Goal: Transaction & Acquisition: Obtain resource

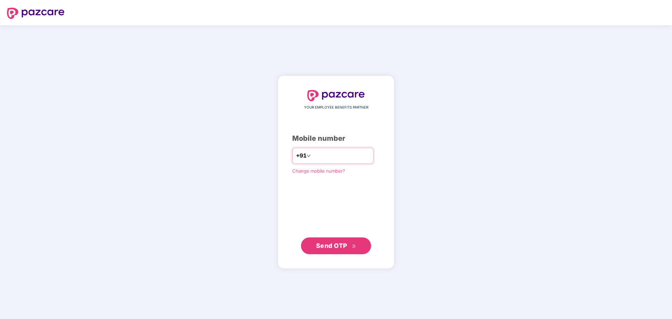
click at [313, 154] on input "number" at bounding box center [340, 155] width 57 height 11
type input "**********"
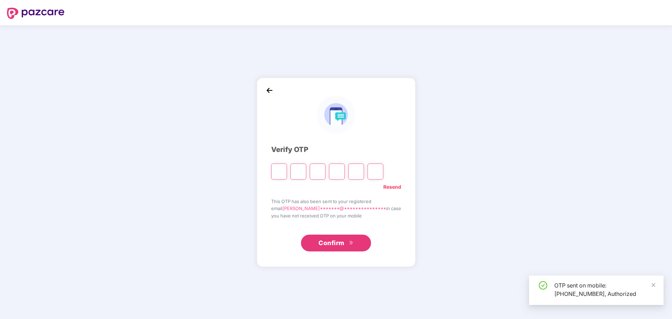
click at [287, 171] on input "Please enter verification code. Digit 1" at bounding box center [279, 172] width 16 height 16
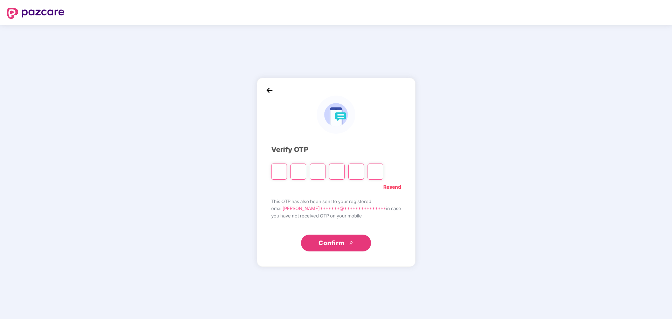
type input "*"
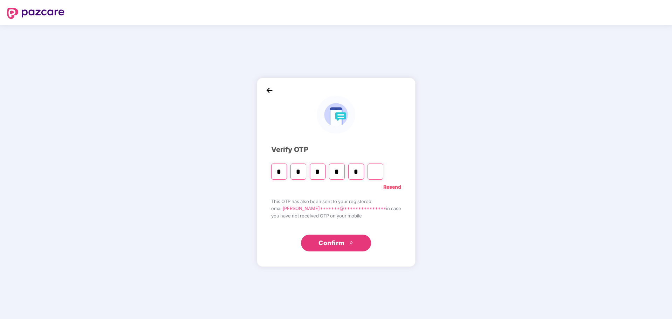
type input "*"
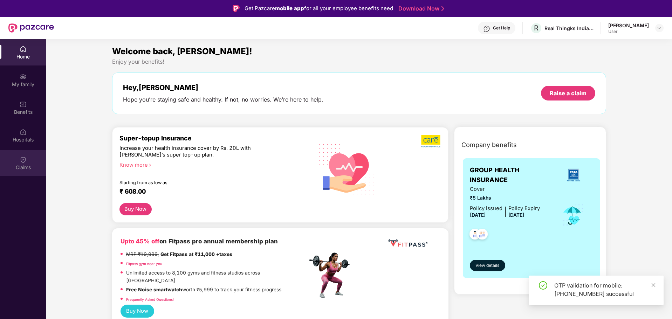
click at [24, 165] on div "Claims" at bounding box center [23, 167] width 46 height 7
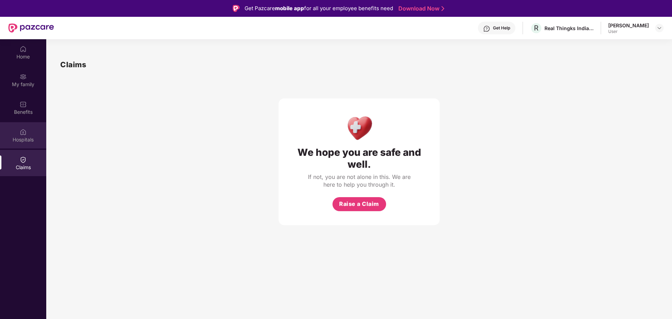
click at [21, 135] on img at bounding box center [23, 132] width 7 height 7
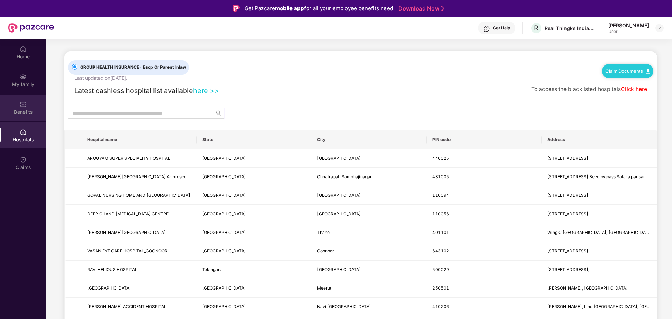
click at [25, 103] on img at bounding box center [23, 104] width 7 height 7
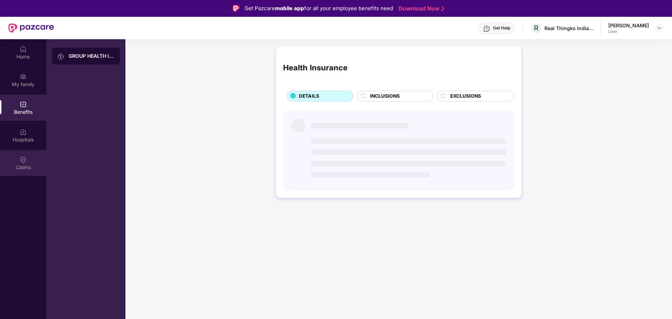
click at [23, 167] on div "Claims" at bounding box center [23, 167] width 46 height 7
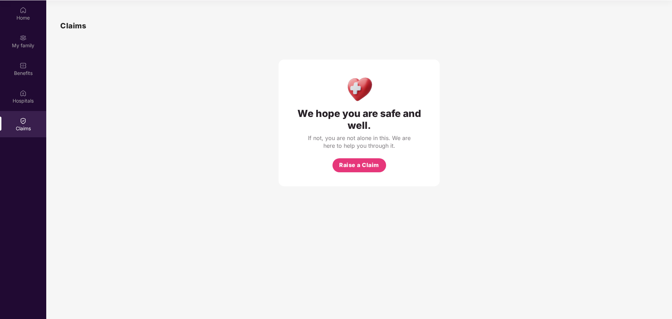
scroll to position [39, 0]
click at [13, 15] on div "Home" at bounding box center [23, 17] width 46 height 7
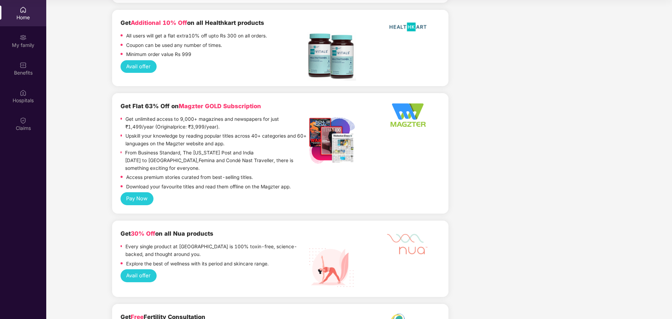
scroll to position [841, 0]
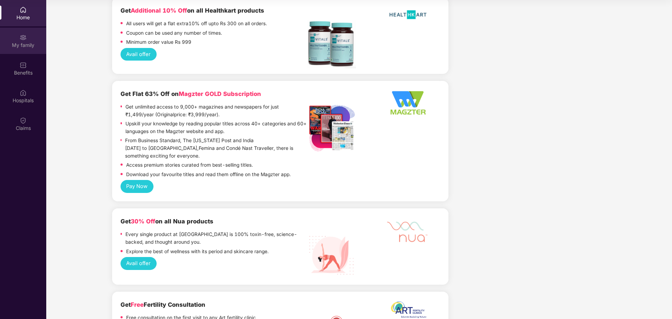
click at [27, 37] on div "My family" at bounding box center [23, 41] width 46 height 26
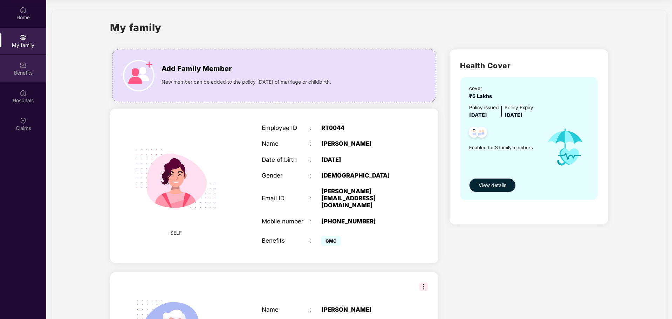
click at [20, 71] on div "Benefits" at bounding box center [23, 72] width 46 height 7
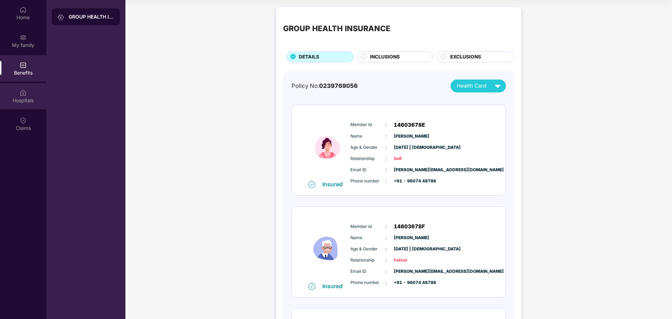
click at [23, 94] on img at bounding box center [23, 92] width 7 height 7
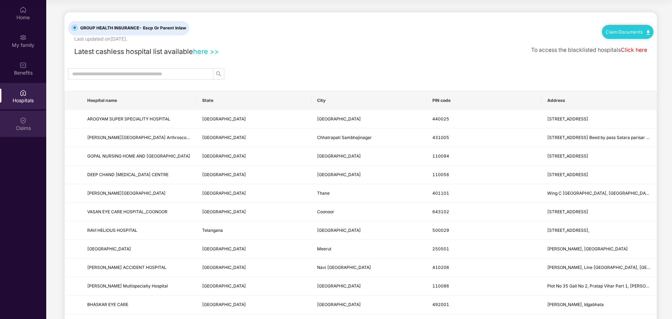
click at [24, 118] on img at bounding box center [23, 120] width 7 height 7
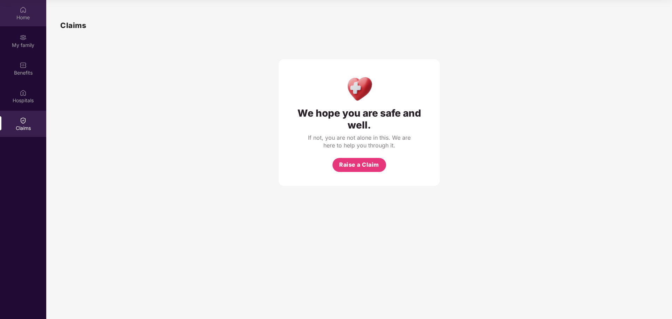
click at [31, 12] on div "Home" at bounding box center [23, 13] width 46 height 26
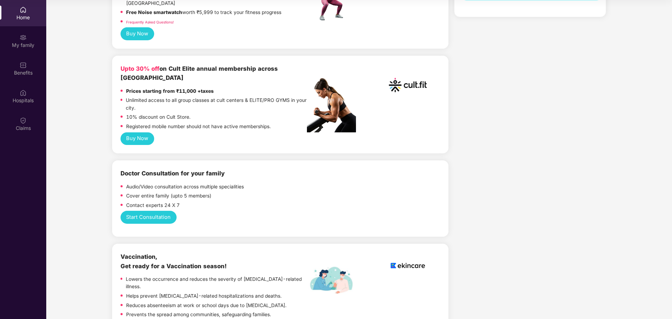
scroll to position [245, 0]
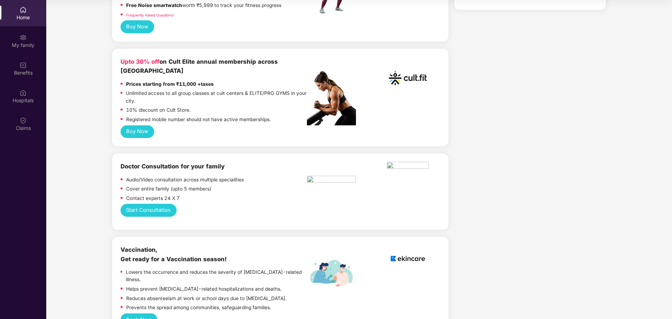
click at [141, 204] on button "Start Consultation" at bounding box center [149, 210] width 56 height 13
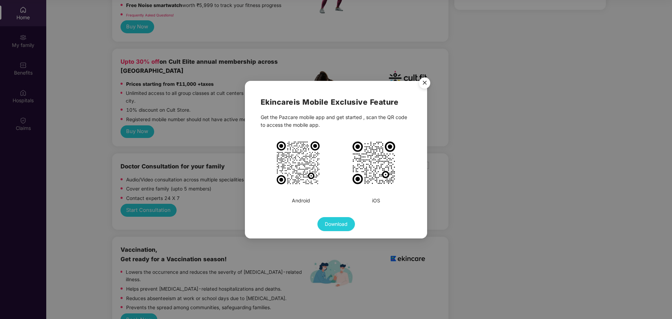
click at [424, 82] on img "Close" at bounding box center [425, 84] width 20 height 20
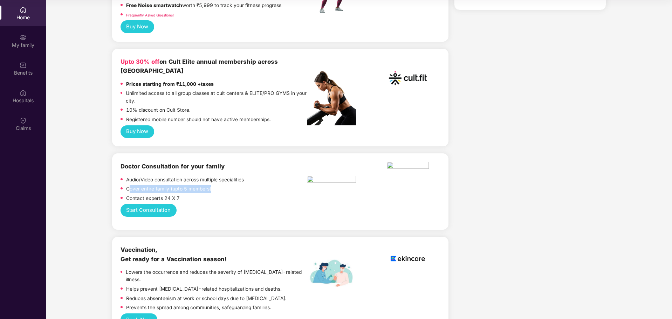
drag, startPoint x: 131, startPoint y: 173, endPoint x: 218, endPoint y: 173, distance: 86.9
click at [218, 185] on div "Cover entire family (upto 5 members)" at bounding box center [214, 189] width 186 height 9
click at [203, 204] on div "Start Consultation" at bounding box center [281, 210] width 320 height 13
drag, startPoint x: 117, startPoint y: 150, endPoint x: 233, endPoint y: 148, distance: 115.6
click at [233, 153] on div "Doctor Consultation for your family Audio/Video consultation across multiple sp…" at bounding box center [280, 191] width 336 height 76
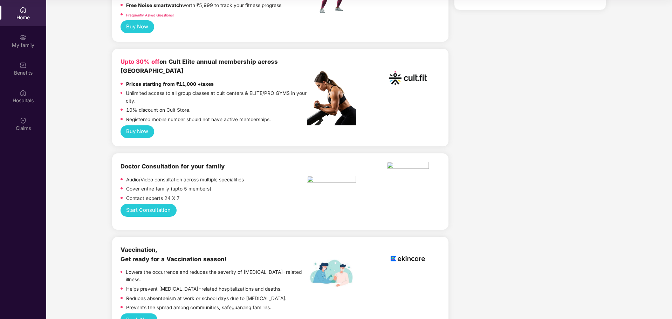
click at [227, 185] on div "Cover entire family (upto 5 members)" at bounding box center [214, 189] width 186 height 9
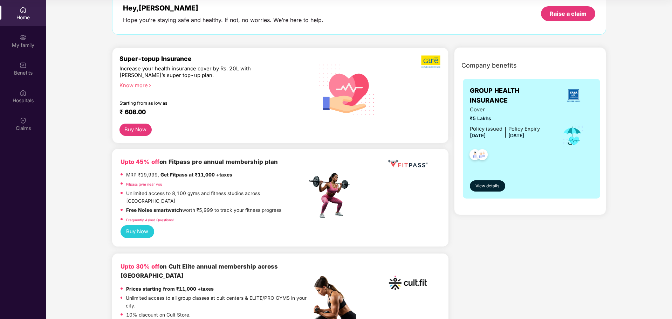
scroll to position [35, 0]
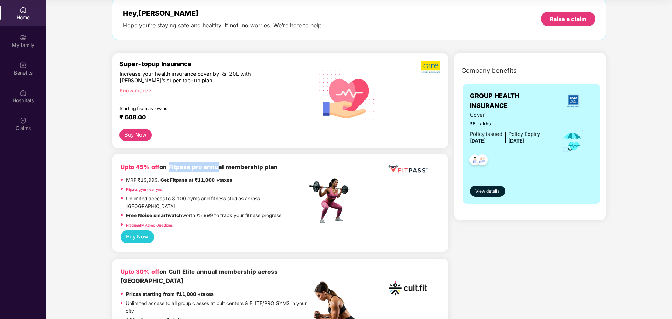
drag, startPoint x: 167, startPoint y: 165, endPoint x: 213, endPoint y: 165, distance: 45.9
click at [213, 165] on b "Upto 45% off on Fitpass pro annual membership plan" at bounding box center [199, 167] width 157 height 7
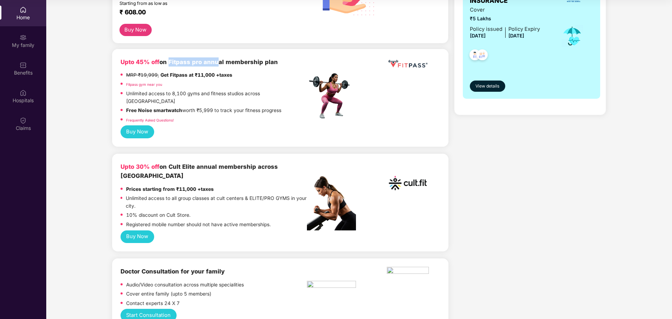
scroll to position [175, 0]
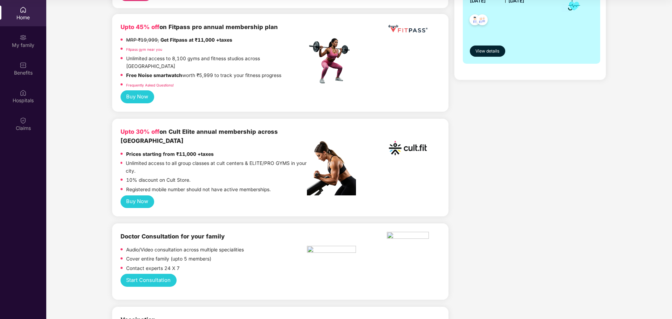
drag, startPoint x: 199, startPoint y: 68, endPoint x: 200, endPoint y: 73, distance: 4.7
click at [199, 72] on p "Free Noise smartwatch worth ₹5,999 to track your fitness progress" at bounding box center [203, 76] width 155 height 8
drag, startPoint x: 179, startPoint y: 123, endPoint x: 247, endPoint y: 114, distance: 69.3
click at [247, 119] on div "Upto 30% off on Cult Elite annual membership across India Prices starting from …" at bounding box center [280, 168] width 336 height 98
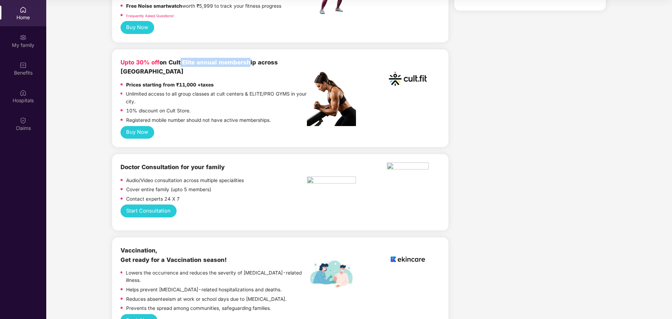
scroll to position [245, 0]
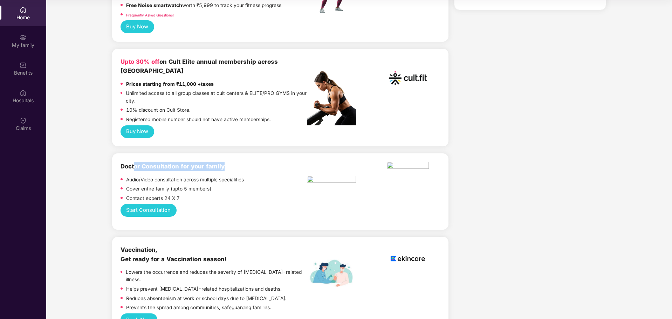
drag, startPoint x: 134, startPoint y: 155, endPoint x: 233, endPoint y: 148, distance: 99.7
click at [233, 162] on div "Doctor Consultation for your family" at bounding box center [214, 166] width 186 height 9
click at [214, 195] on div "Contact experts 24 X 7" at bounding box center [214, 199] width 186 height 9
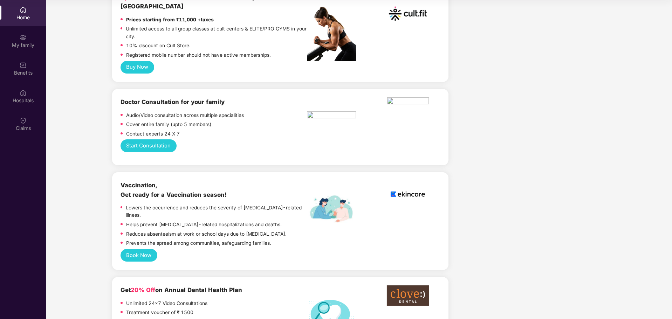
scroll to position [315, 0]
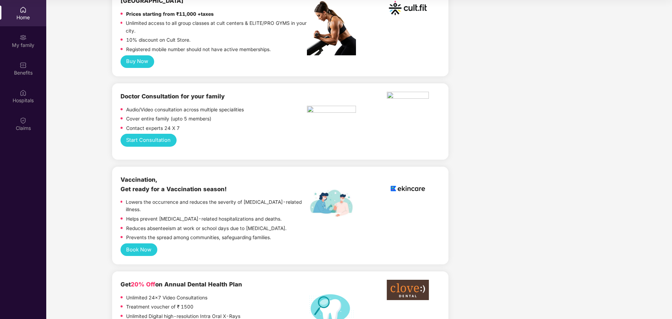
drag, startPoint x: 178, startPoint y: 262, endPoint x: 246, endPoint y: 263, distance: 67.3
click at [246, 280] on div "Get 20% Off on Annual Dental Health Plan" at bounding box center [214, 284] width 186 height 9
drag, startPoint x: 138, startPoint y: 262, endPoint x: 172, endPoint y: 262, distance: 33.3
click at [172, 281] on b "Get 20% Off on Annual Dental Health Plan" at bounding box center [182, 284] width 122 height 7
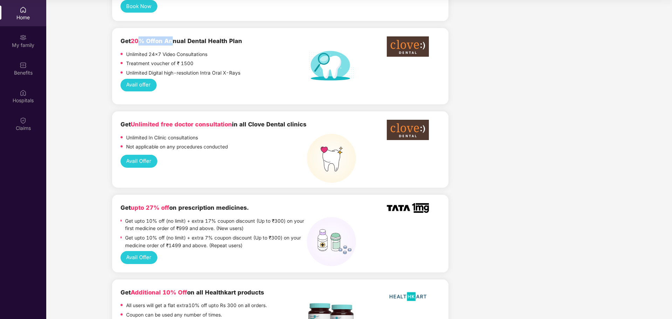
scroll to position [561, 0]
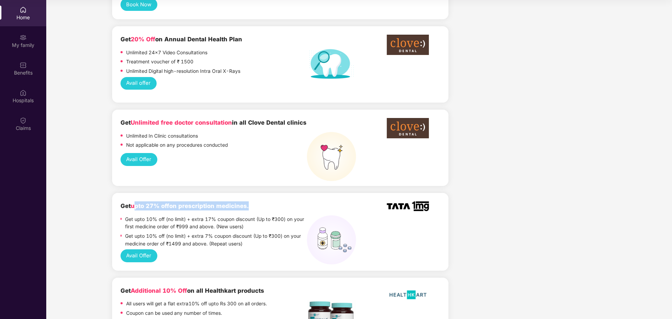
drag, startPoint x: 137, startPoint y: 183, endPoint x: 247, endPoint y: 184, distance: 109.7
click at [247, 203] on b "Get upto 27% off on prescription medicines." at bounding box center [185, 206] width 128 height 7
click at [213, 233] on p "Get upto 10% off (no limit) + extra 7% coupon discount (Up to ₹300) on your med…" at bounding box center [215, 240] width 181 height 15
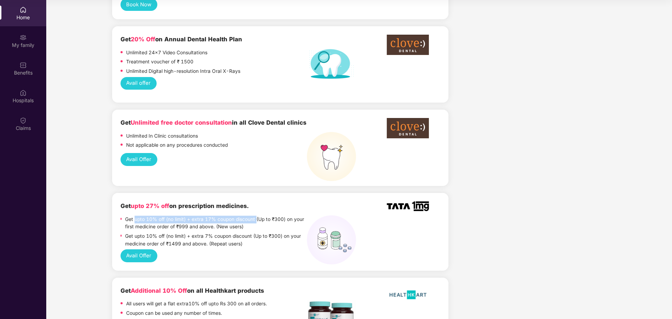
drag, startPoint x: 135, startPoint y: 196, endPoint x: 256, endPoint y: 194, distance: 121.6
click at [256, 216] on p "Get upto 10% off (no limit) + extra 17% coupon discount (Up to ₹300) on your fi…" at bounding box center [215, 223] width 181 height 15
click at [212, 233] on p "Get upto 10% off (no limit) + extra 7% coupon discount (Up to ₹300) on your med…" at bounding box center [215, 240] width 181 height 15
click at [133, 249] on button "Avail Offer" at bounding box center [139, 255] width 37 height 13
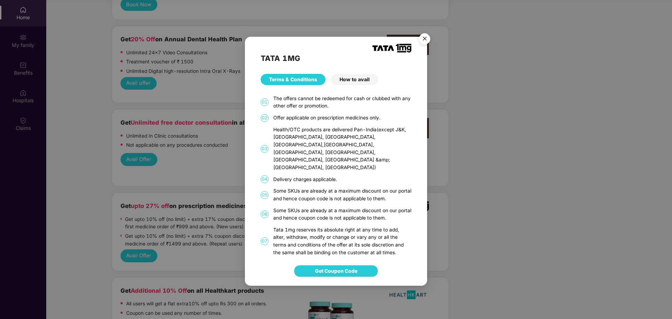
click at [423, 46] on img "Close" at bounding box center [425, 40] width 20 height 20
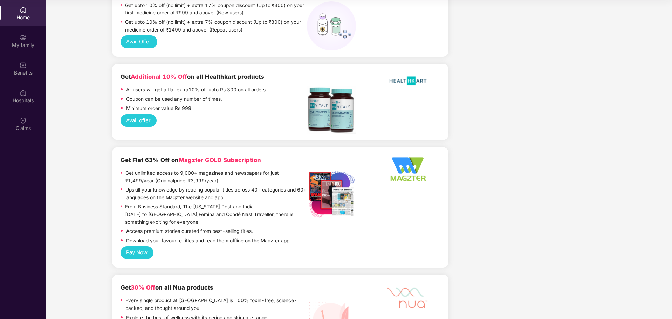
scroll to position [806, 0]
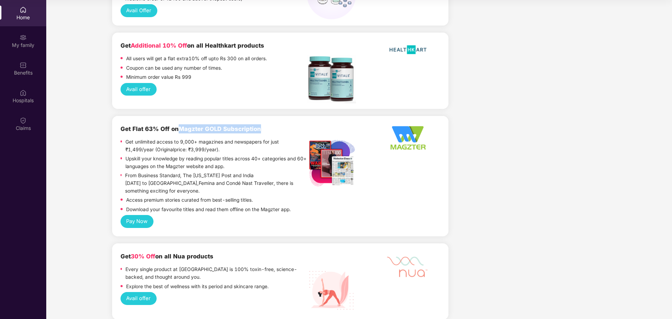
drag, startPoint x: 181, startPoint y: 103, endPoint x: 265, endPoint y: 99, distance: 83.5
click at [265, 116] on div "Get Flat 63% Off on Magzter GOLD Subscription Get unlimited access to 9,000+ ma…" at bounding box center [280, 176] width 336 height 121
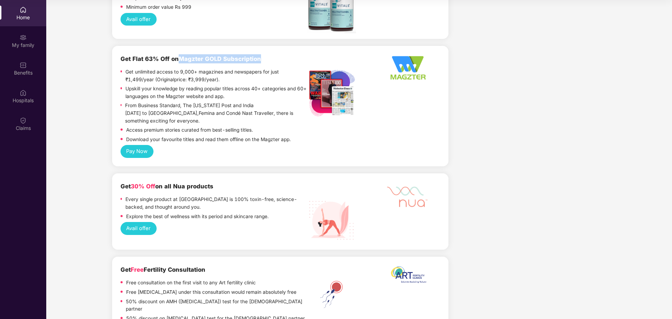
scroll to position [981, 0]
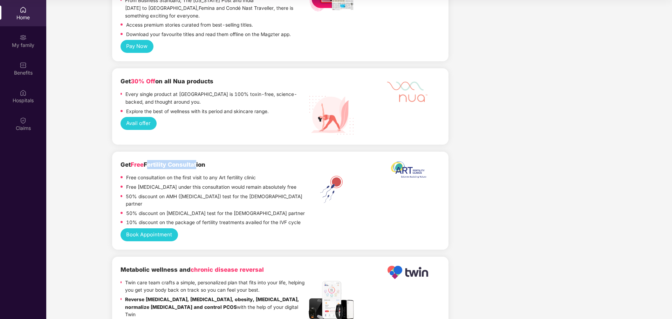
drag, startPoint x: 147, startPoint y: 144, endPoint x: 198, endPoint y: 138, distance: 50.8
click at [198, 161] on b "Get Free Fertility Consultation" at bounding box center [163, 164] width 85 height 7
click at [234, 193] on p "50% discount on AMH ([MEDICAL_DATA]) test for the [DEMOGRAPHIC_DATA] partner" at bounding box center [216, 200] width 181 height 15
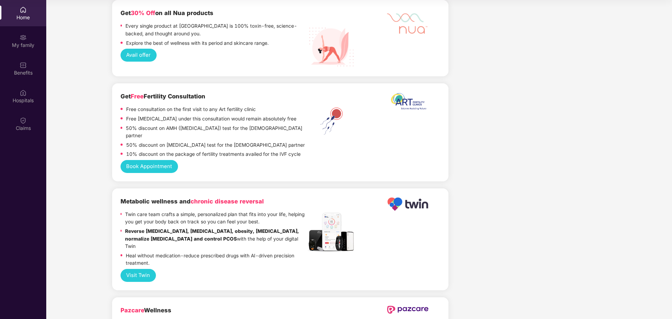
scroll to position [1051, 0]
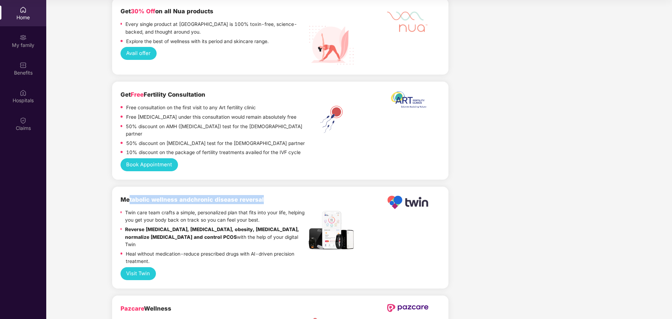
drag, startPoint x: 128, startPoint y: 171, endPoint x: 269, endPoint y: 169, distance: 141.2
click at [269, 195] on div "Metabolic wellness and chronic disease reversal" at bounding box center [214, 199] width 186 height 9
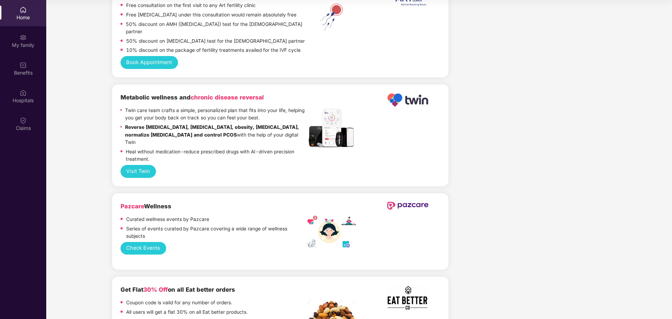
scroll to position [1156, 0]
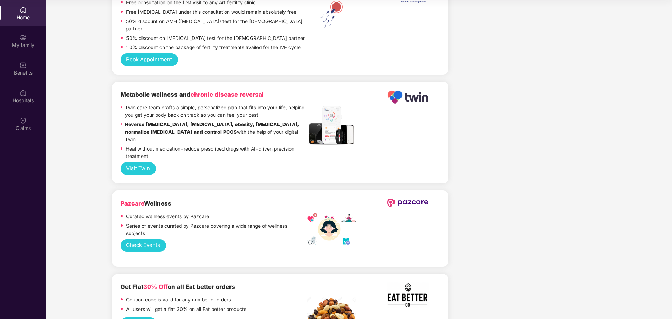
drag, startPoint x: 195, startPoint y: 240, endPoint x: 251, endPoint y: 240, distance: 55.7
click at [251, 274] on div "Get Flat 30% Off on all Eat better orders Coupon code is vaild for any number o…" at bounding box center [280, 312] width 336 height 76
click at [251, 282] on div "Get Flat 30% Off on all Eat better orders Coupon code is vaild for any number o…" at bounding box center [214, 298] width 186 height 33
drag, startPoint x: 143, startPoint y: 245, endPoint x: 161, endPoint y: 246, distance: 17.9
click at [161, 283] on b "Get Flat 30% Off on all Eat better orders" at bounding box center [178, 286] width 115 height 7
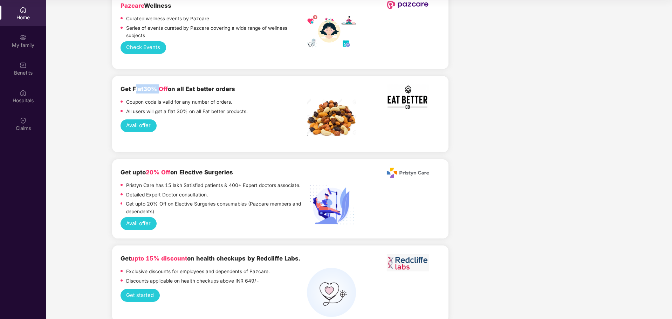
scroll to position [1366, 0]
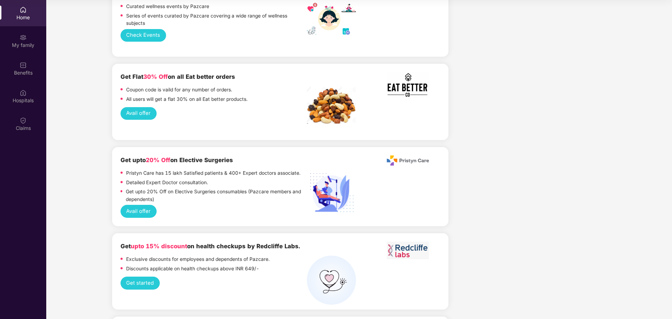
click at [196, 256] on p "Exclusive discounts for employees and dependents of Pazcare." at bounding box center [198, 260] width 144 height 8
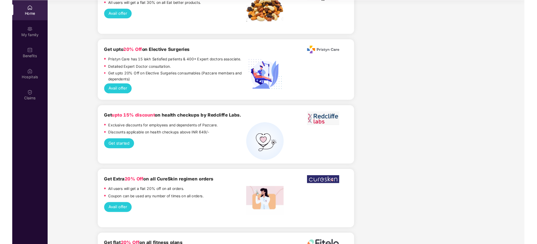
scroll to position [1492, 0]
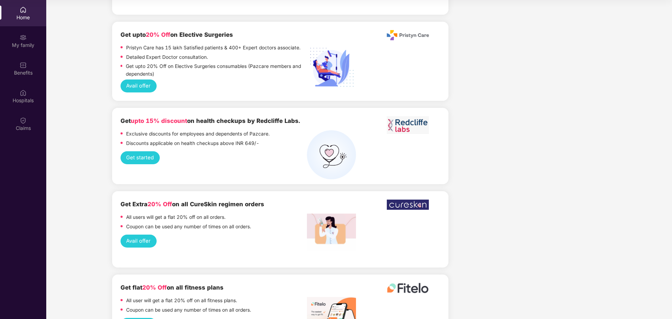
drag, startPoint x: 128, startPoint y: 248, endPoint x: 231, endPoint y: 247, distance: 102.7
click at [231, 283] on div "Get flat 20% Off on all fitness plans" at bounding box center [214, 287] width 186 height 9
drag, startPoint x: 190, startPoint y: 263, endPoint x: 244, endPoint y: 262, distance: 54.0
click at [244, 297] on div "All user will get a flat 20% off on all fitness plans." at bounding box center [214, 301] width 186 height 9
click at [213, 297] on p "All user will get a flat 20% off on all fitness plans." at bounding box center [181, 301] width 111 height 8
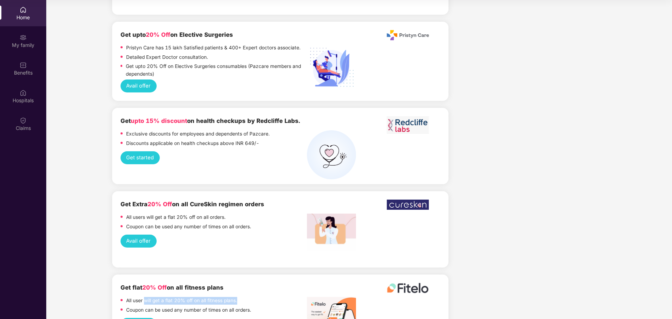
drag, startPoint x: 144, startPoint y: 260, endPoint x: 244, endPoint y: 258, distance: 100.2
click at [244, 297] on div "All user will get a flat 20% off on all fitness plans." at bounding box center [214, 301] width 186 height 9
click at [205, 307] on p "Coupon can be used any number of times on all orders." at bounding box center [188, 311] width 125 height 8
drag, startPoint x: 158, startPoint y: 250, endPoint x: 172, endPoint y: 251, distance: 14.4
click at [172, 284] on b "Get flat 20% Off on all fitness plans" at bounding box center [172, 287] width 103 height 7
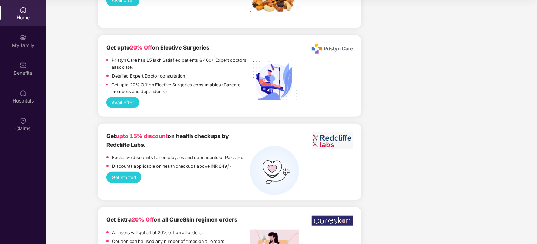
scroll to position [1491, 0]
